Goal: Transaction & Acquisition: Purchase product/service

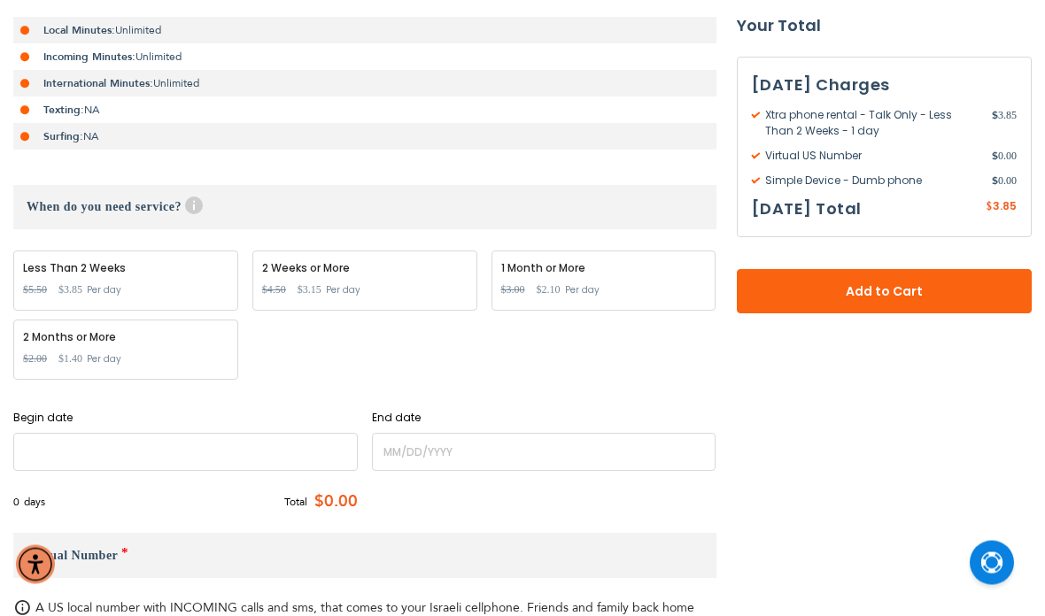
click at [192, 454] on input "name" at bounding box center [185, 453] width 345 height 38
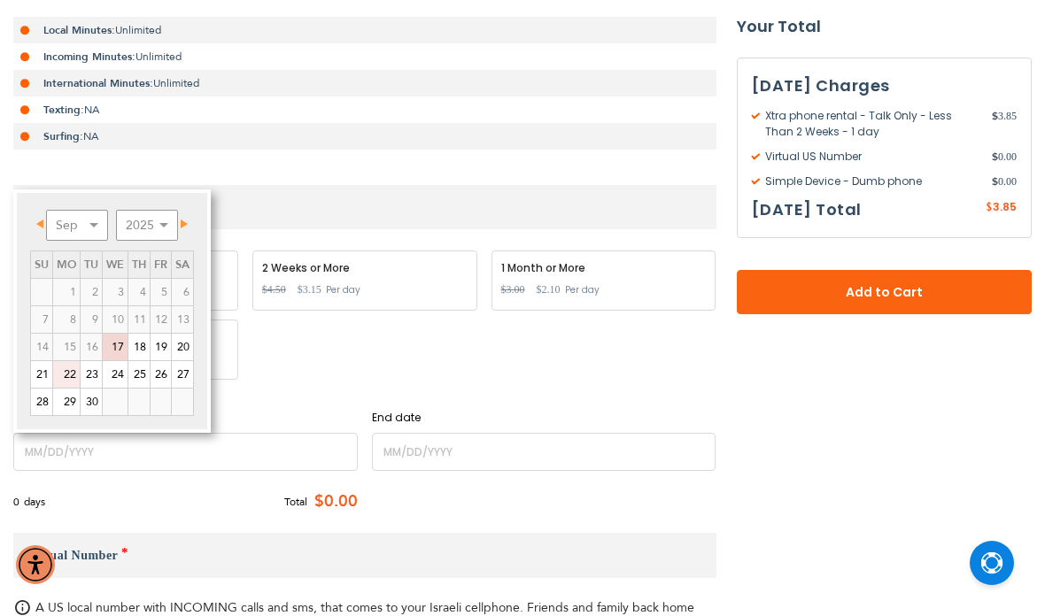
click at [69, 376] on link "22" at bounding box center [66, 374] width 27 height 27
type input "[DATE]"
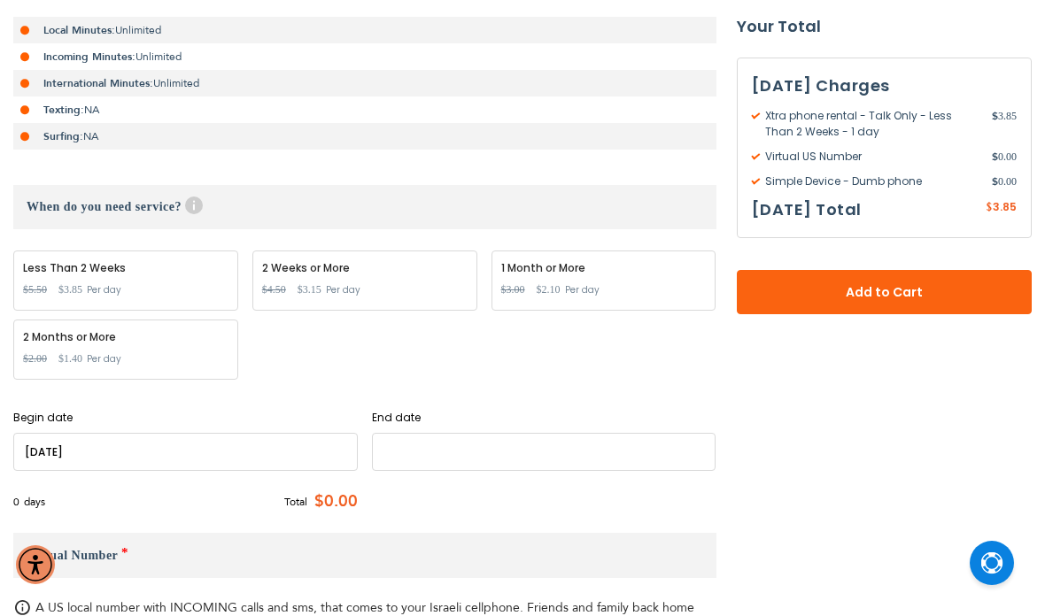
click at [467, 448] on input "name" at bounding box center [544, 452] width 345 height 38
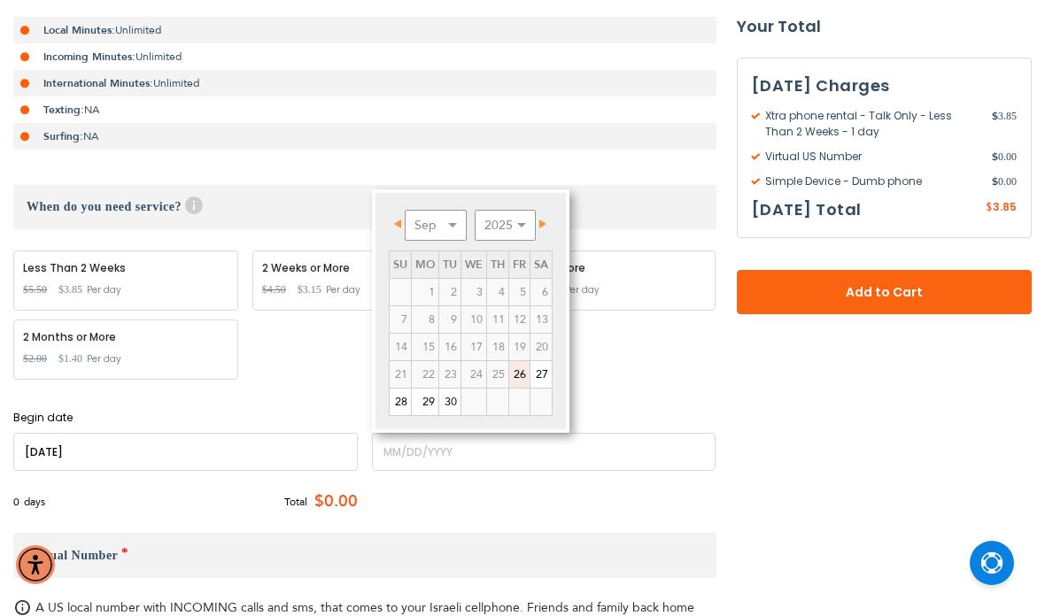
click at [525, 373] on link "26" at bounding box center [519, 374] width 20 height 27
type input "[DATE]"
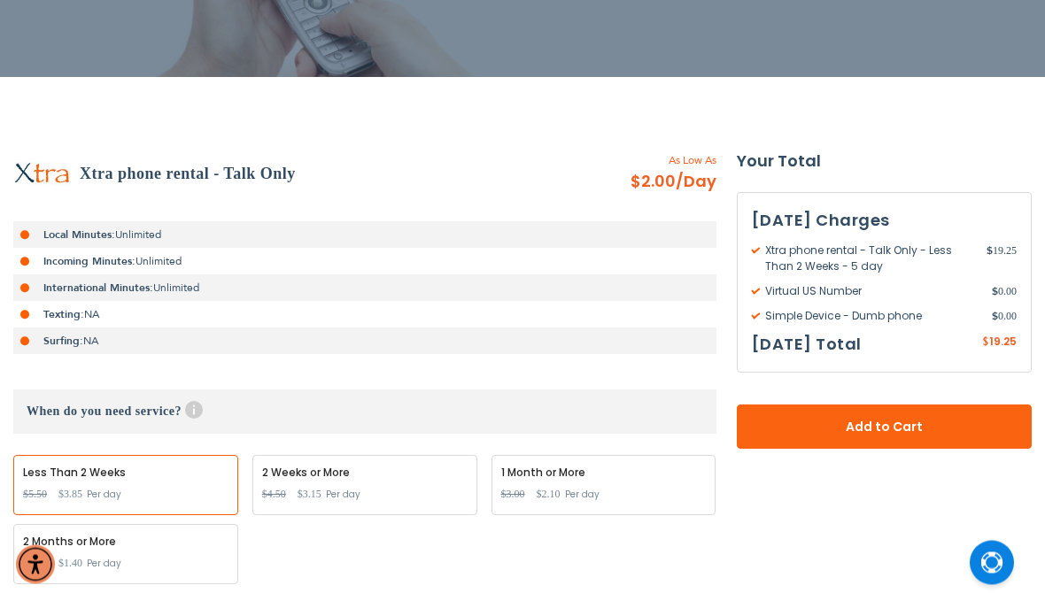
scroll to position [187, 0]
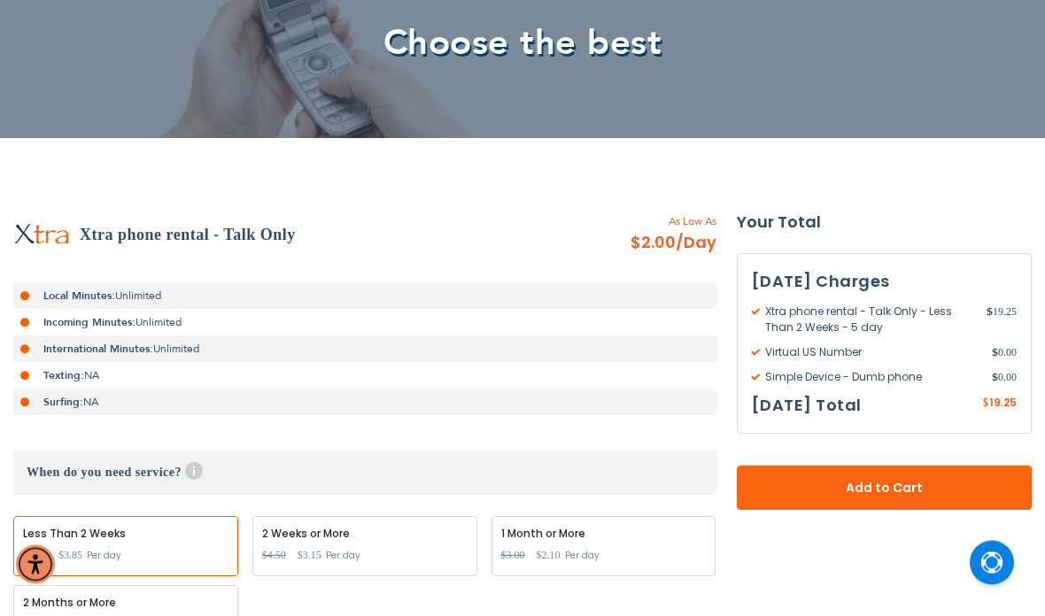
click at [905, 486] on span "Add to Cart" at bounding box center [884, 489] width 179 height 19
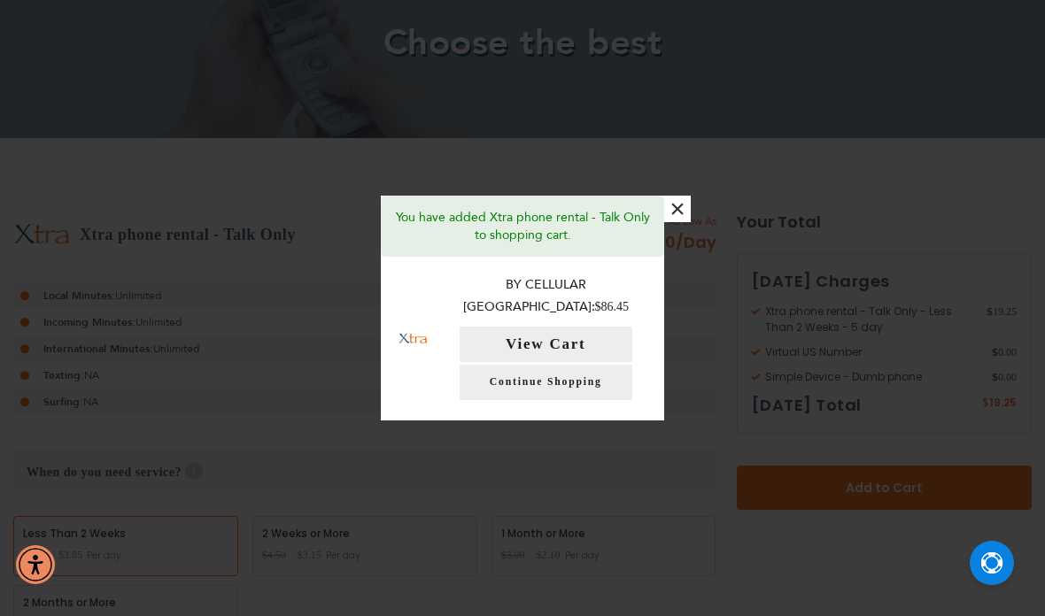
click at [593, 327] on button "View Cart" at bounding box center [546, 344] width 173 height 35
